Goal: Information Seeking & Learning: Learn about a topic

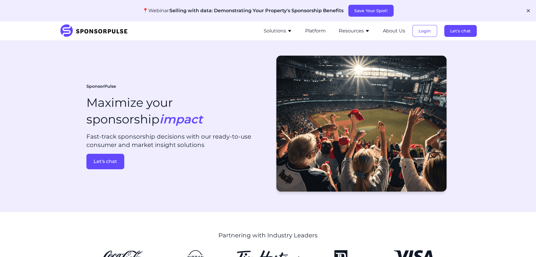
click at [354, 30] on button "Resources" at bounding box center [353, 30] width 31 height 7
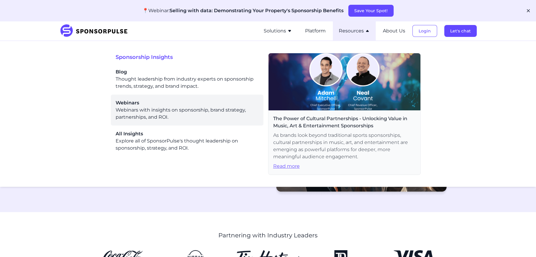
click at [134, 116] on div "Webinars Webinars with insights on sponsorship, brand strategy, partnerships, a…" at bounding box center [186, 109] width 143 height 21
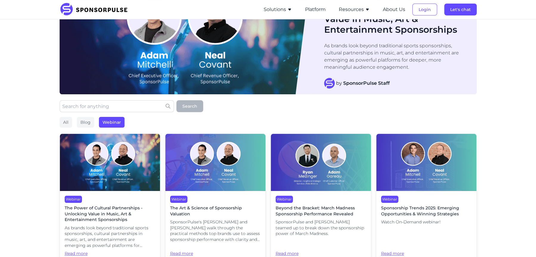
scroll to position [56, 0]
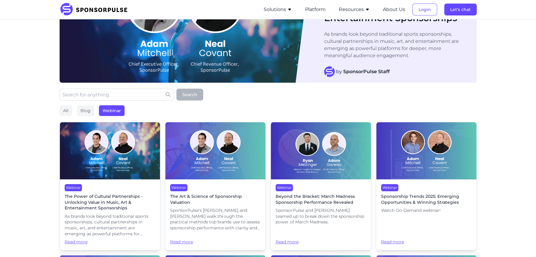
click at [117, 151] on img at bounding box center [110, 150] width 100 height 57
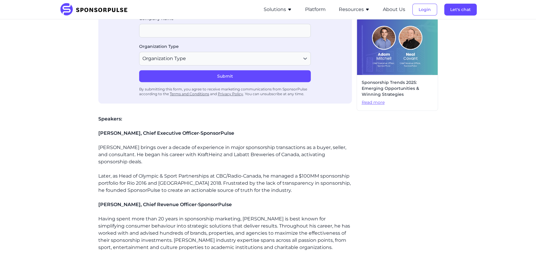
scroll to position [441, 0]
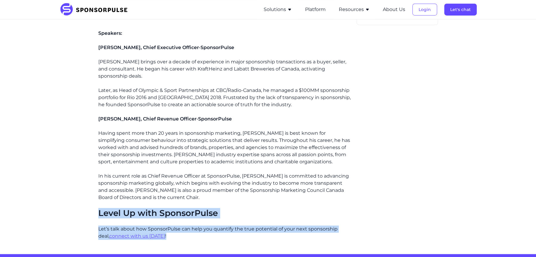
drag, startPoint x: 165, startPoint y: 227, endPoint x: 96, endPoint y: 206, distance: 72.3
copy div "Level Up with SponsorPulse Let’s talk about how SponsorPulse can help you quant…"
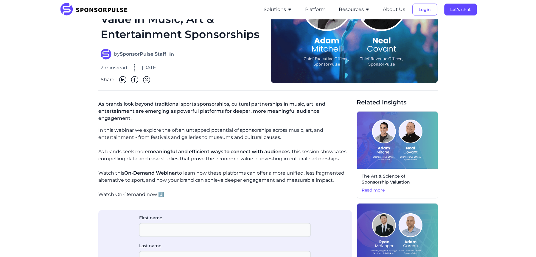
scroll to position [72, 0]
drag, startPoint x: 163, startPoint y: 190, endPoint x: 158, endPoint y: 187, distance: 6.1
click at [158, 191] on p "Watch On-Demand now ⬇️" at bounding box center [224, 194] width 253 height 7
copy p "⬇️"
click at [351, 9] on button "Resources" at bounding box center [353, 9] width 31 height 7
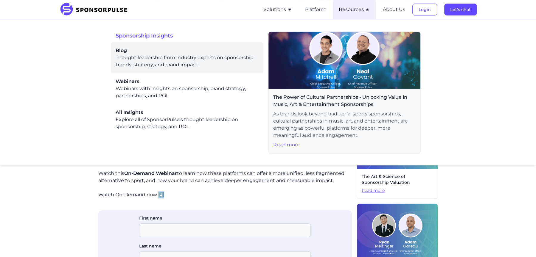
click at [184, 65] on div "Blog Thought leadership from industry experts on sponsorship trends, strategy, …" at bounding box center [186, 57] width 143 height 21
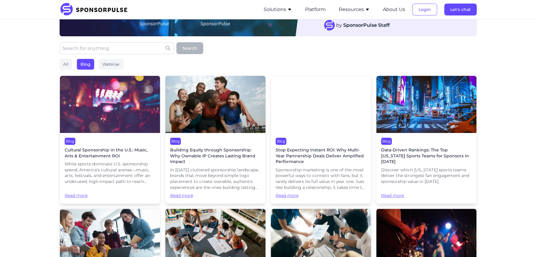
scroll to position [118, 0]
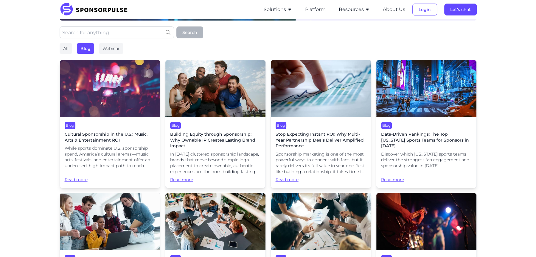
click at [103, 113] on img at bounding box center [110, 88] width 100 height 57
